Goal: Information Seeking & Learning: Find specific fact

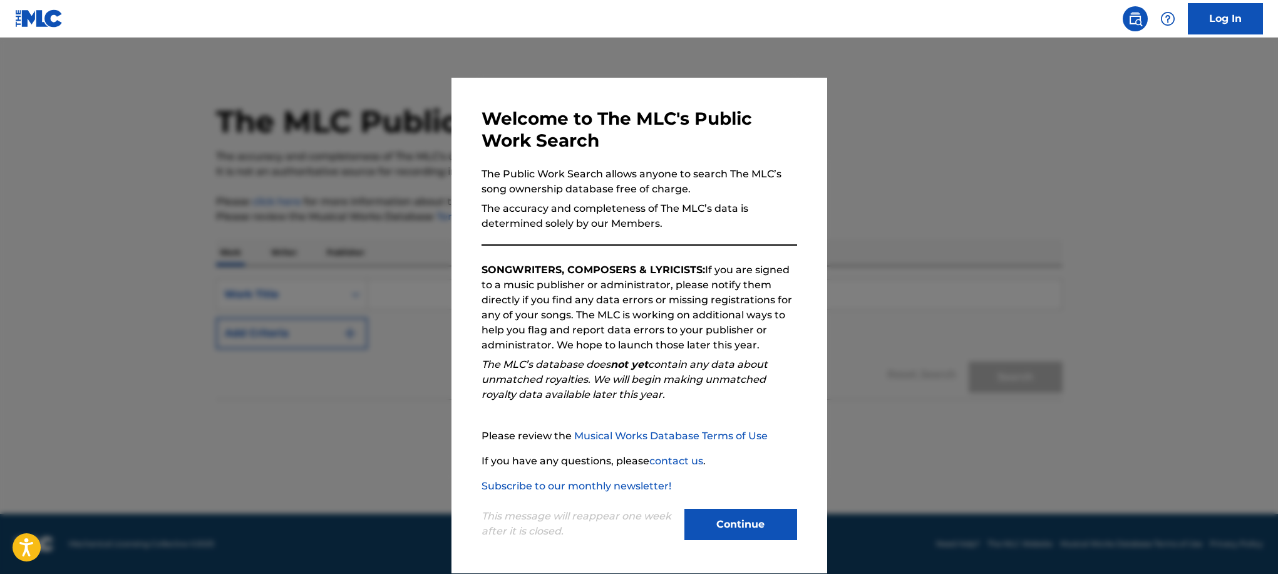
click at [739, 527] on button "Continue" at bounding box center [740, 523] width 113 height 31
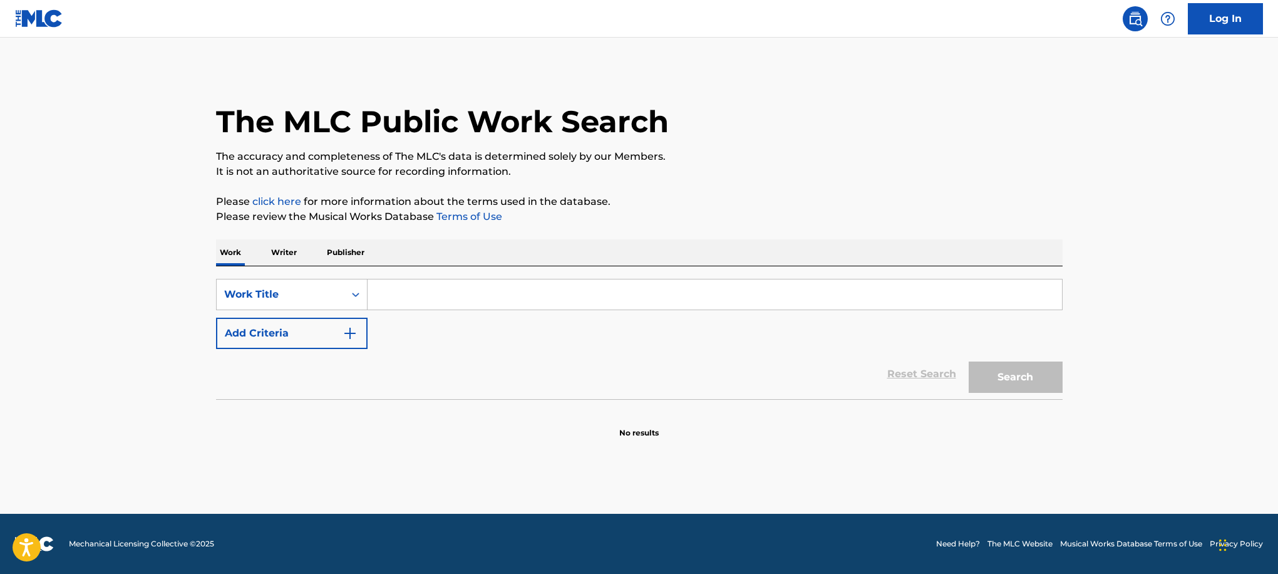
click at [439, 293] on input "Search Form" at bounding box center [715, 294] width 694 height 30
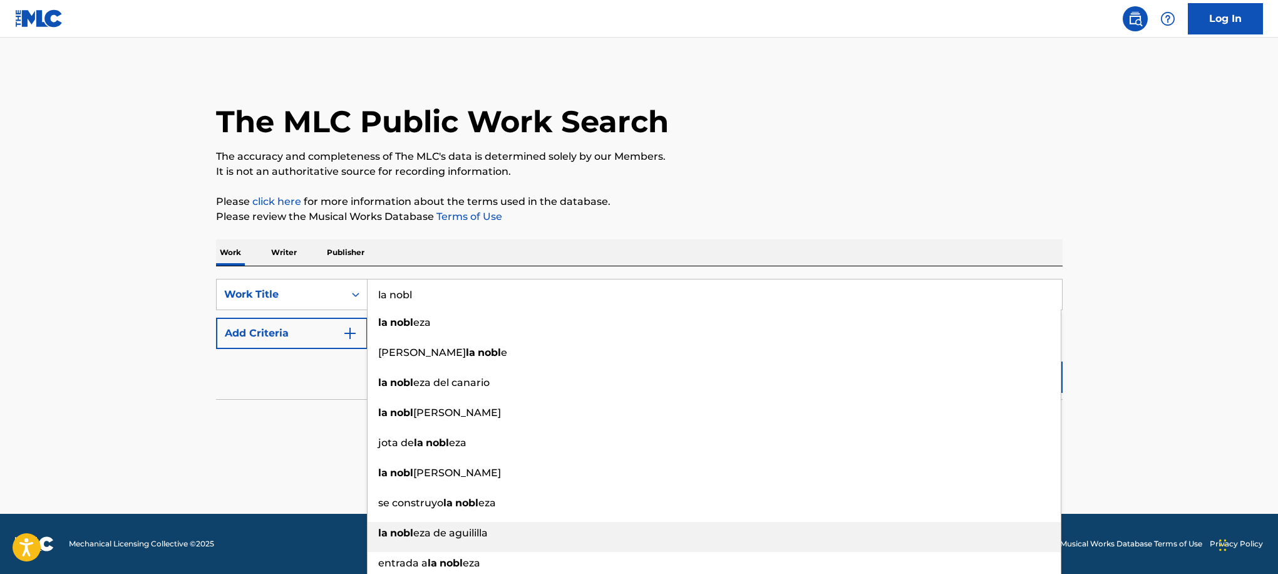
type input "la nobl"
click at [748, 527] on div "la nobl eza de aguililla" at bounding box center [714, 533] width 693 height 23
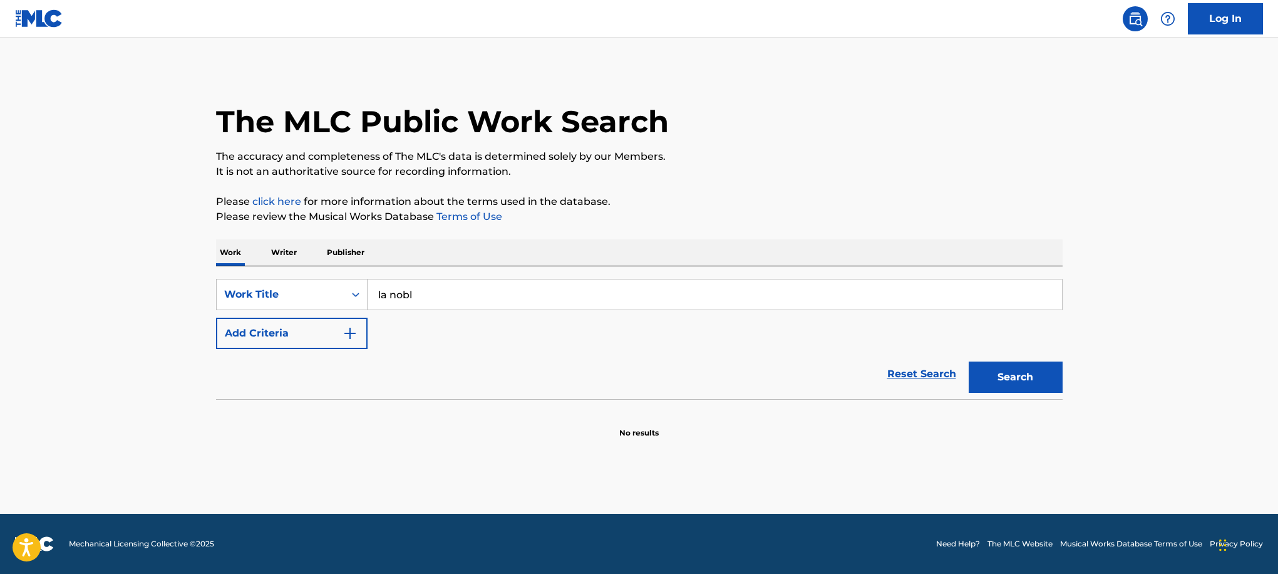
click at [996, 363] on button "Search" at bounding box center [1016, 376] width 94 height 31
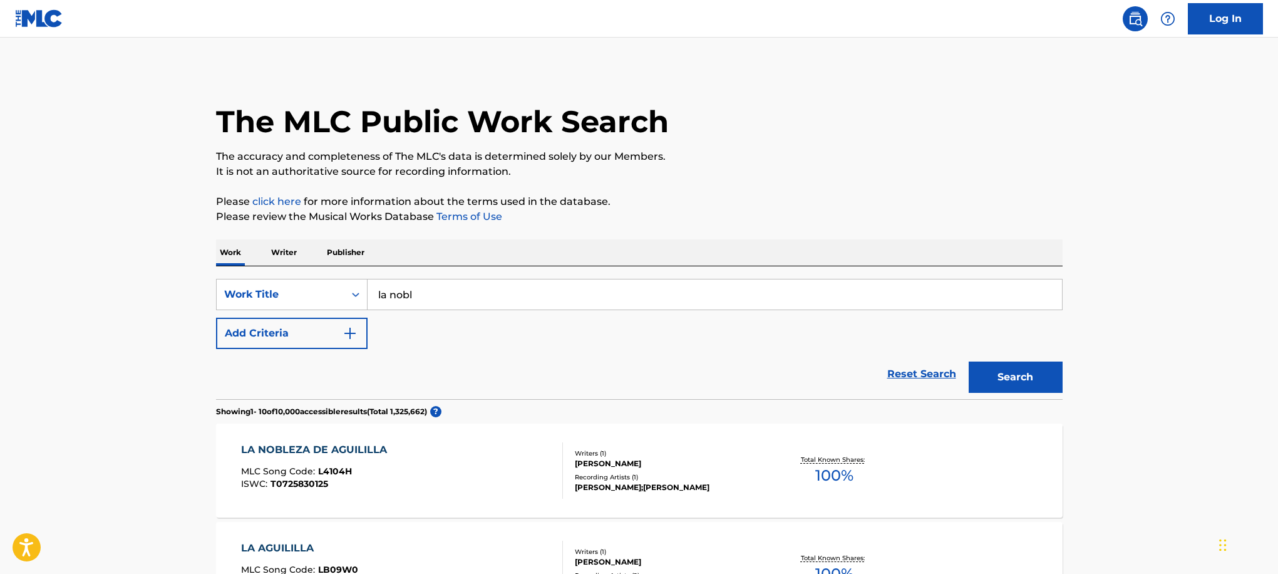
click at [597, 456] on div "Writers ( 1 )" at bounding box center [669, 452] width 189 height 9
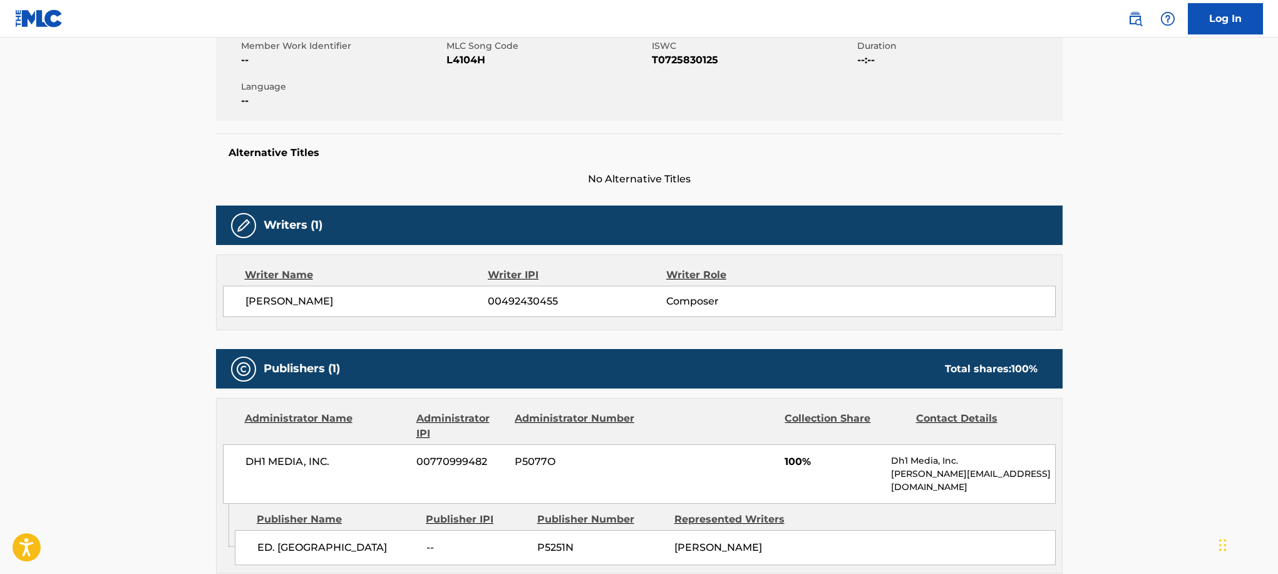
scroll to position [238, 0]
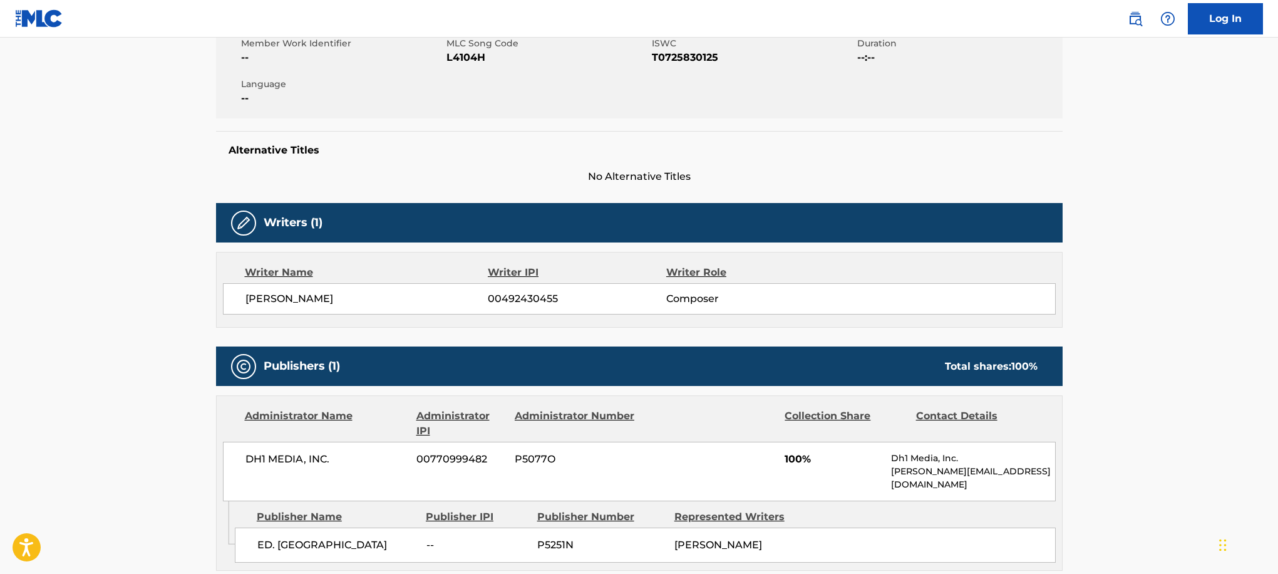
click at [706, 297] on span "Composer" at bounding box center [747, 298] width 162 height 15
click at [520, 300] on span "00492430455" at bounding box center [577, 298] width 178 height 15
click at [576, 296] on span "00492430455" at bounding box center [577, 298] width 178 height 15
drag, startPoint x: 343, startPoint y: 291, endPoint x: 332, endPoint y: 294, distance: 11.1
click at [341, 291] on div "[PERSON_NAME] 00492430455 Composer" at bounding box center [639, 298] width 833 height 31
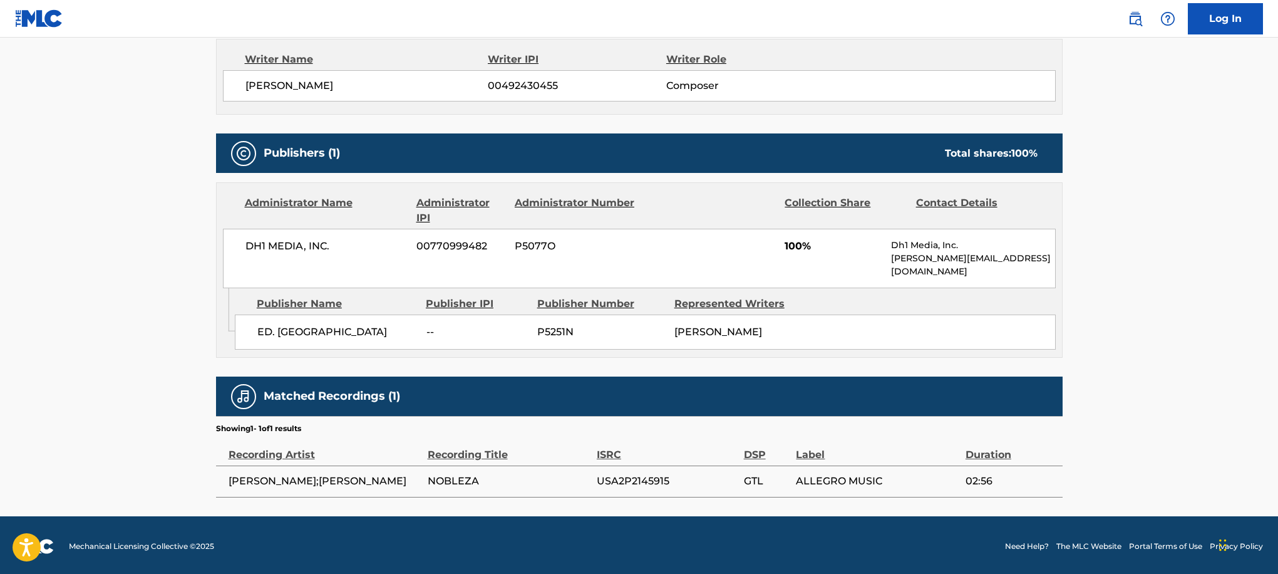
scroll to position [0, 0]
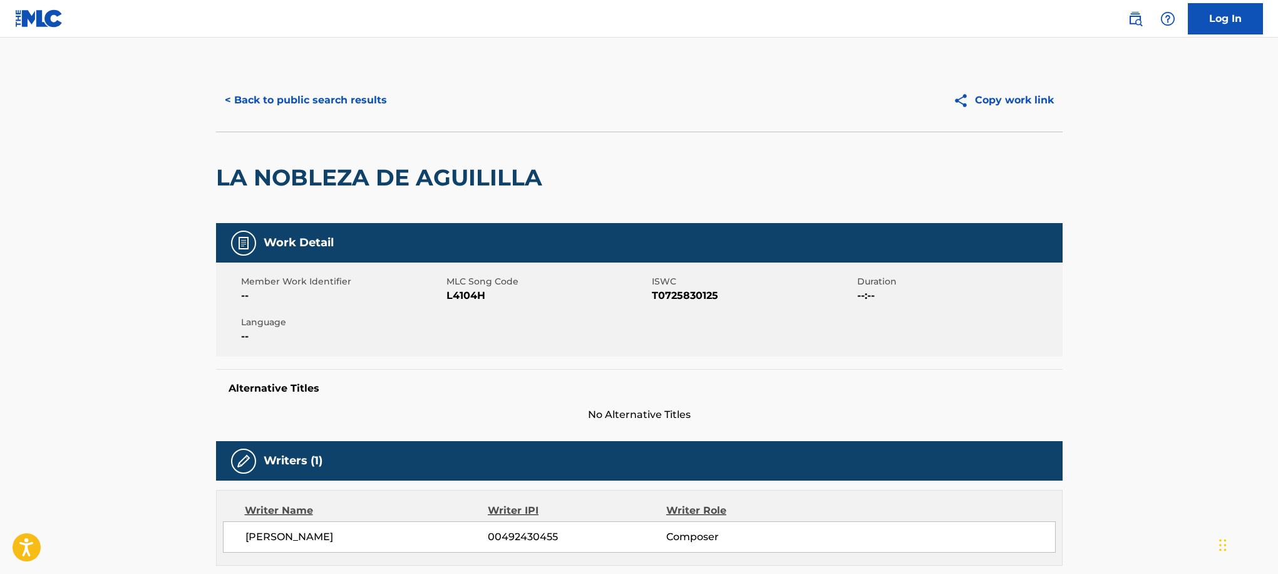
click at [339, 92] on button "< Back to public search results" at bounding box center [306, 100] width 180 height 31
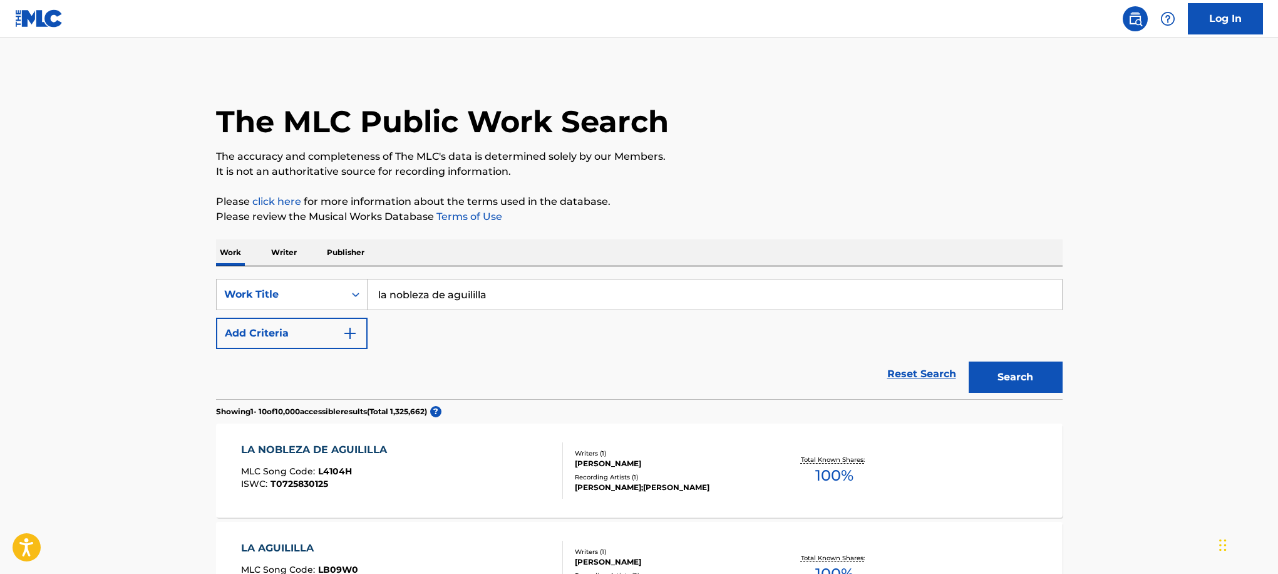
click at [450, 307] on input "la nobleza de aguililla" at bounding box center [715, 294] width 694 height 30
click at [453, 302] on input "la nobleza de aguililla" at bounding box center [715, 294] width 694 height 30
drag, startPoint x: 498, startPoint y: 290, endPoint x: 225, endPoint y: 291, distance: 273.0
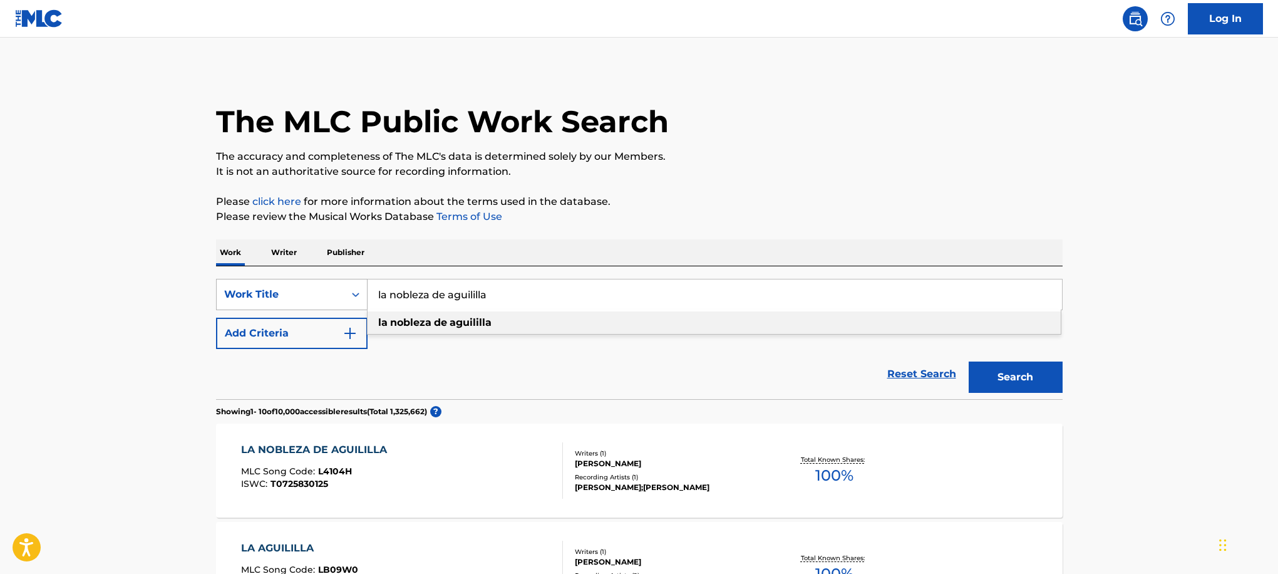
click at [225, 291] on div "SearchWithCriteriab1364b5f-3dd0-4458-82dc-6daf70faed80 Work Title la nobleza de…" at bounding box center [639, 294] width 847 height 31
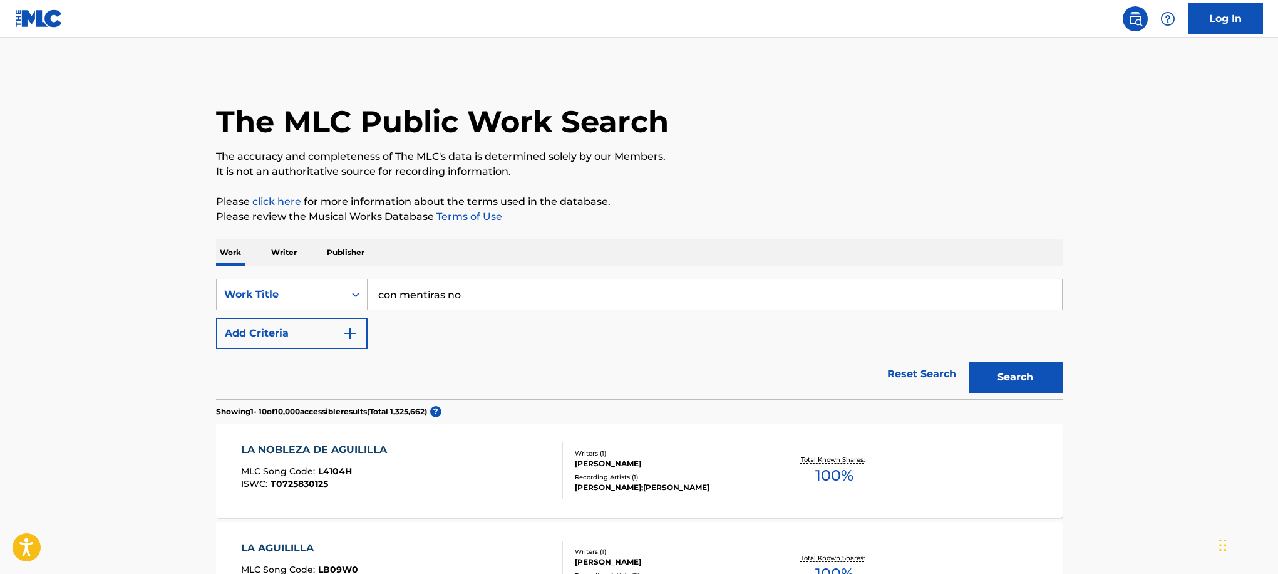
type input "con mentiras no"
click at [1005, 373] on button "Search" at bounding box center [1016, 376] width 94 height 31
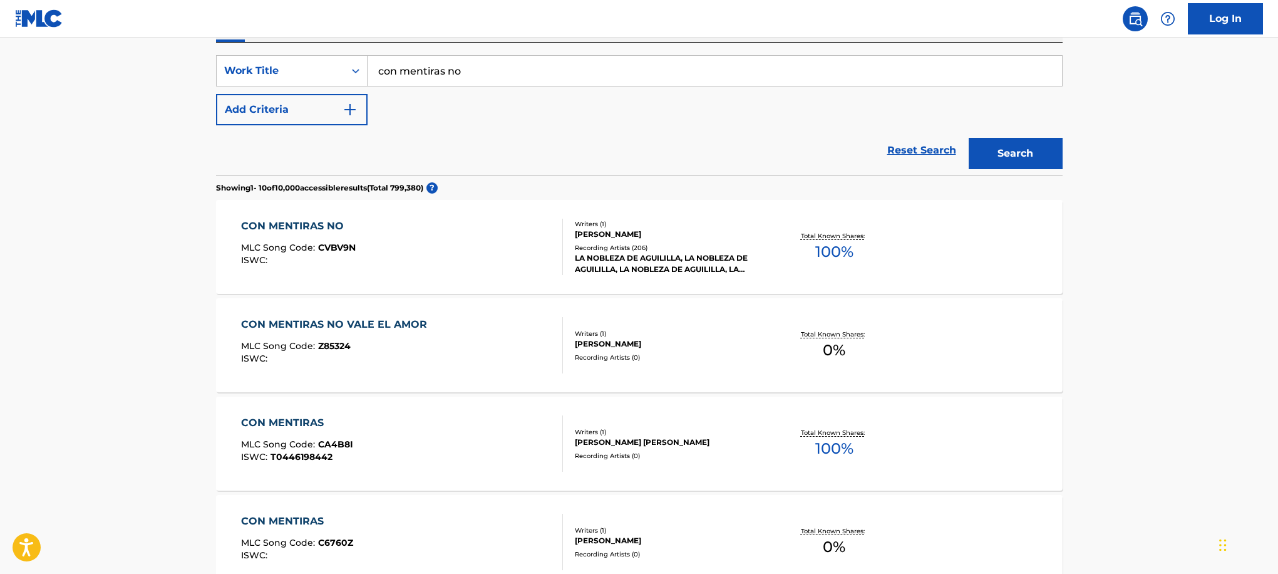
scroll to position [200, 0]
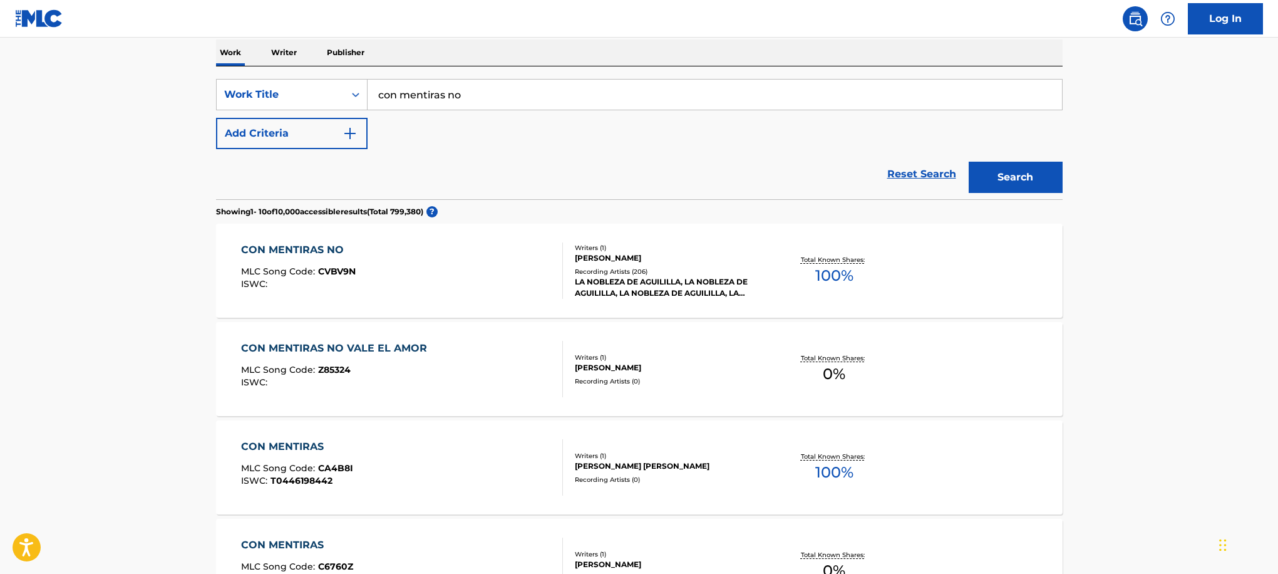
click at [828, 279] on span "100 %" at bounding box center [834, 275] width 38 height 23
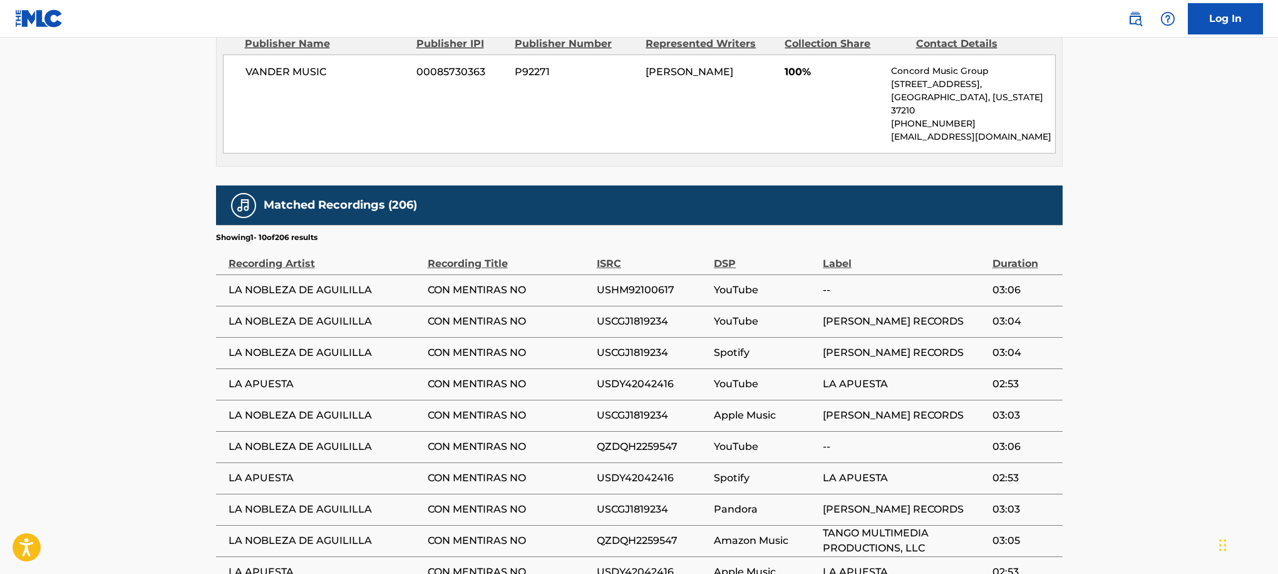
scroll to position [680, 0]
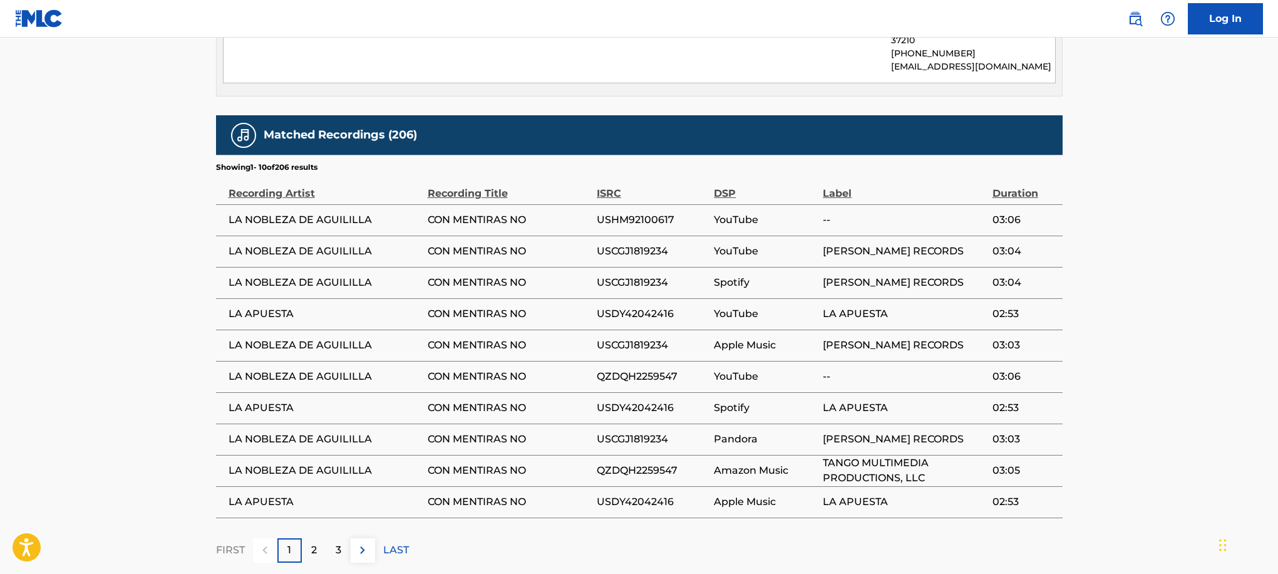
click at [315, 542] on p "2" at bounding box center [314, 549] width 6 height 15
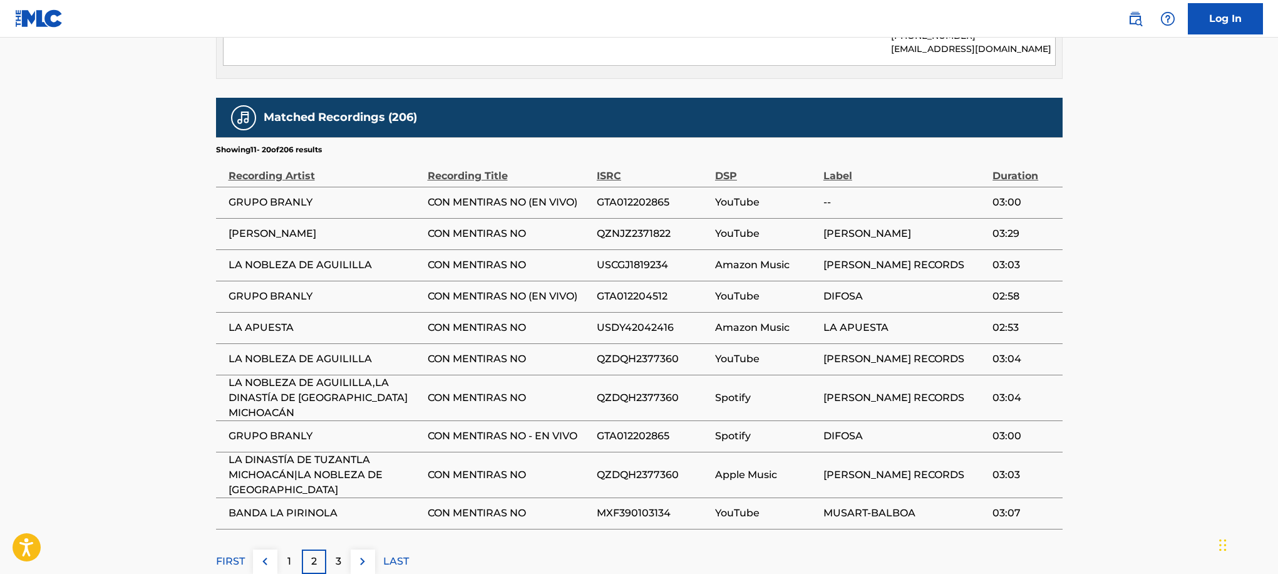
scroll to position [741, 0]
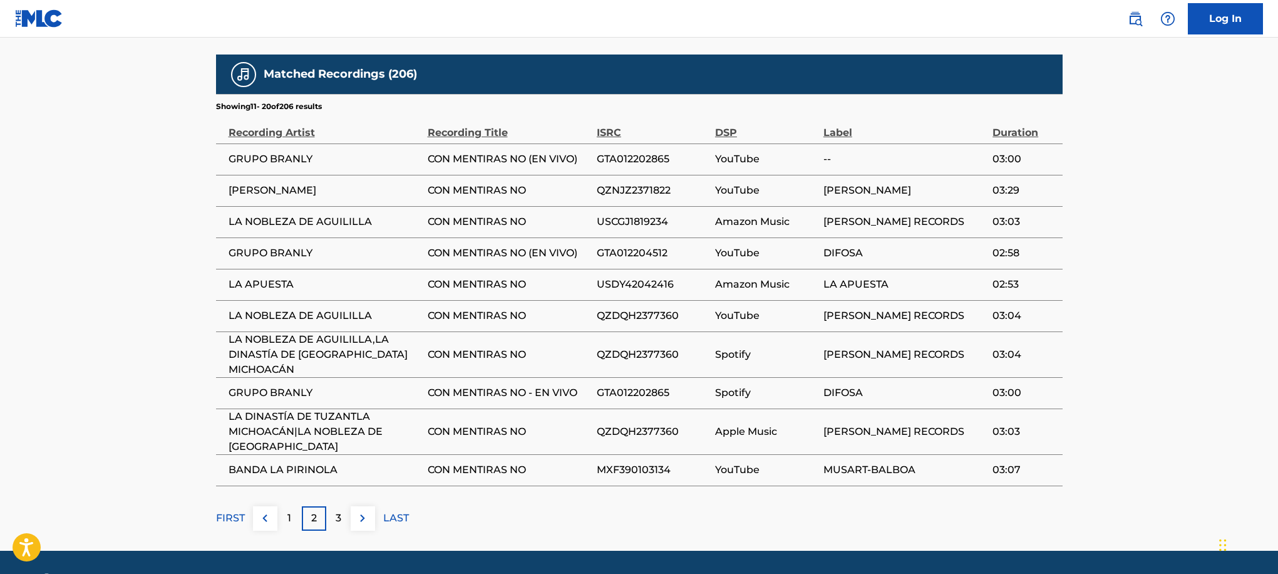
click at [345, 509] on div "3" at bounding box center [338, 518] width 24 height 24
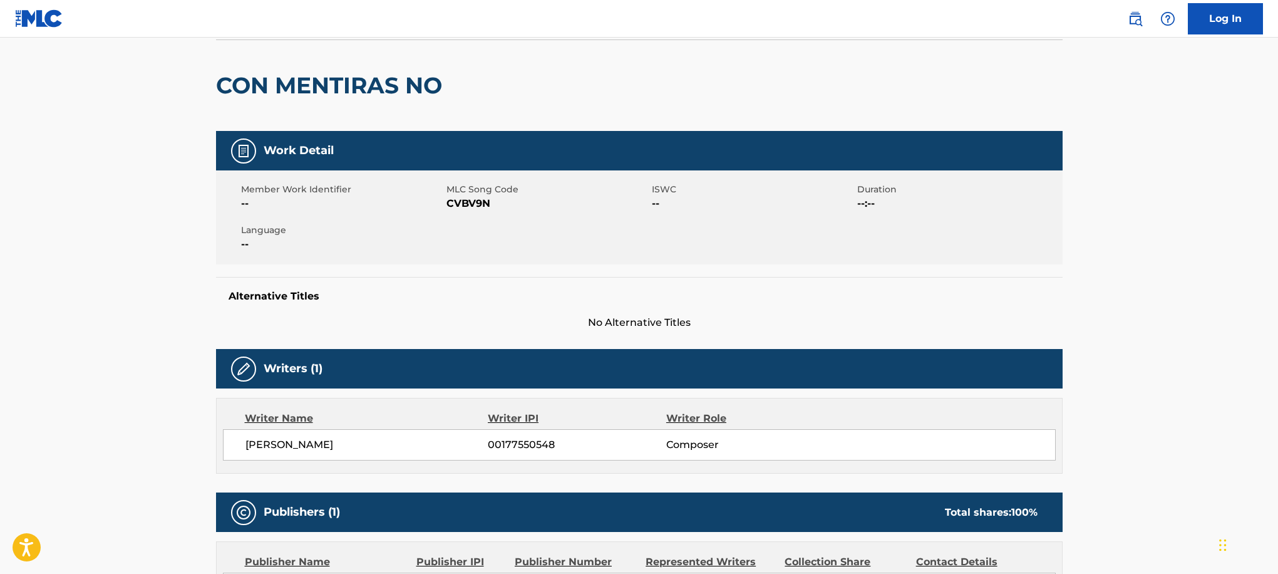
scroll to position [0, 0]
